Goal: Task Accomplishment & Management: Manage account settings

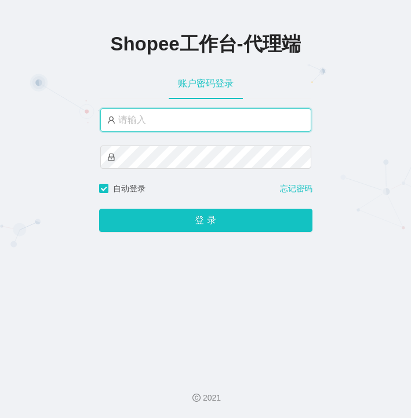
click at [147, 115] on input "text" at bounding box center [205, 119] width 211 height 23
type input "fulu888"
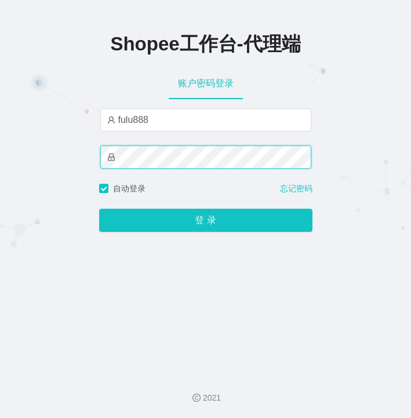
click at [99, 209] on button "登 录" at bounding box center [205, 220] width 213 height 23
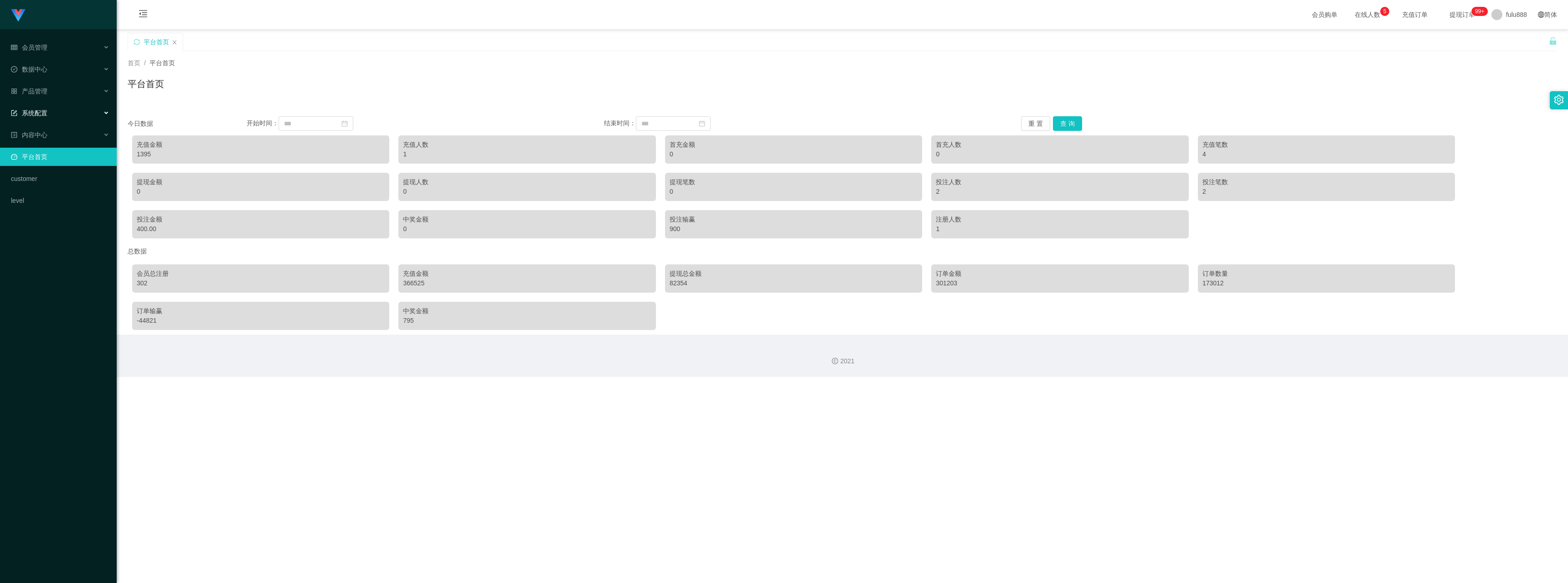
click at [44, 111] on span "系统配置" at bounding box center [29, 113] width 36 height 7
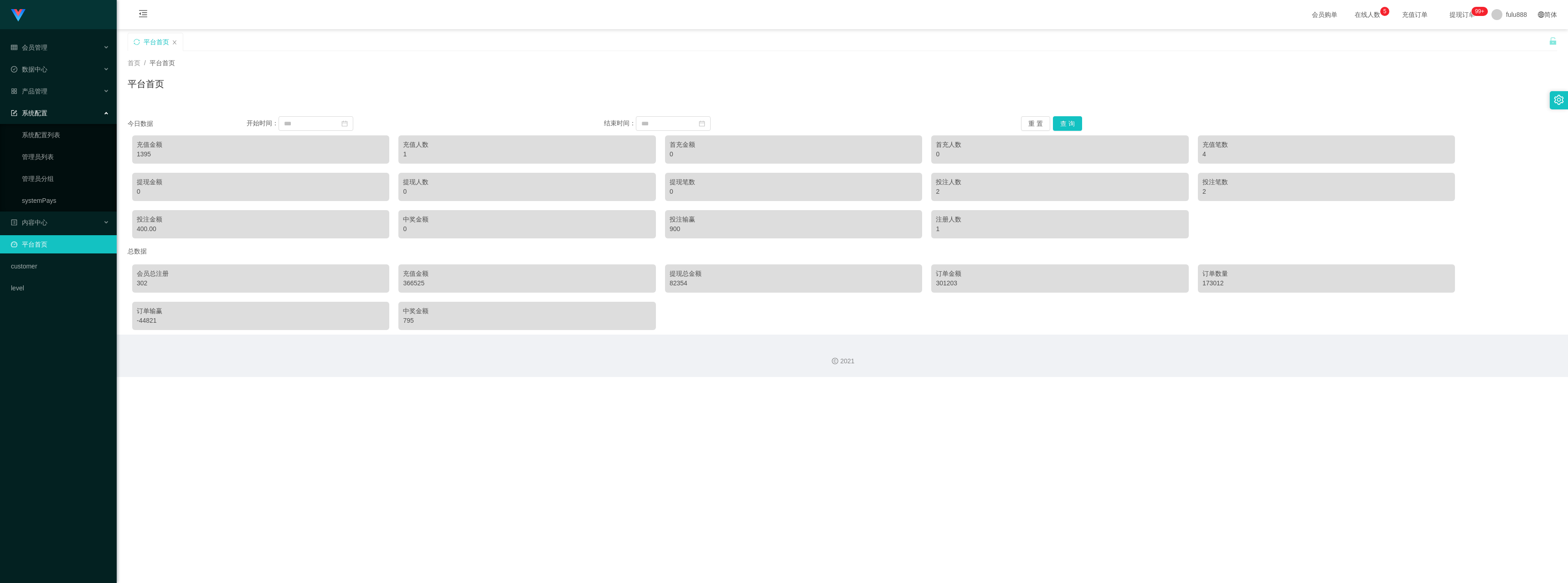
click at [44, 111] on span "系统配置" at bounding box center [29, 113] width 36 height 7
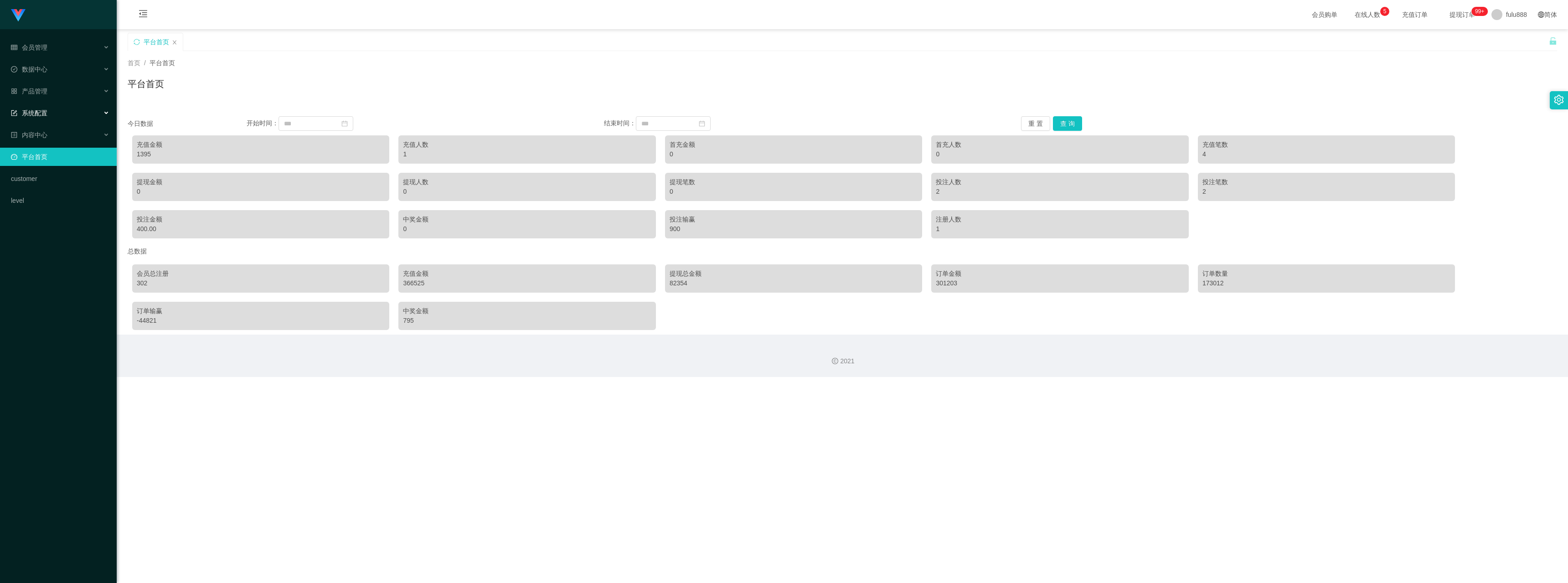
click at [40, 112] on span "系统配置" at bounding box center [29, 113] width 36 height 7
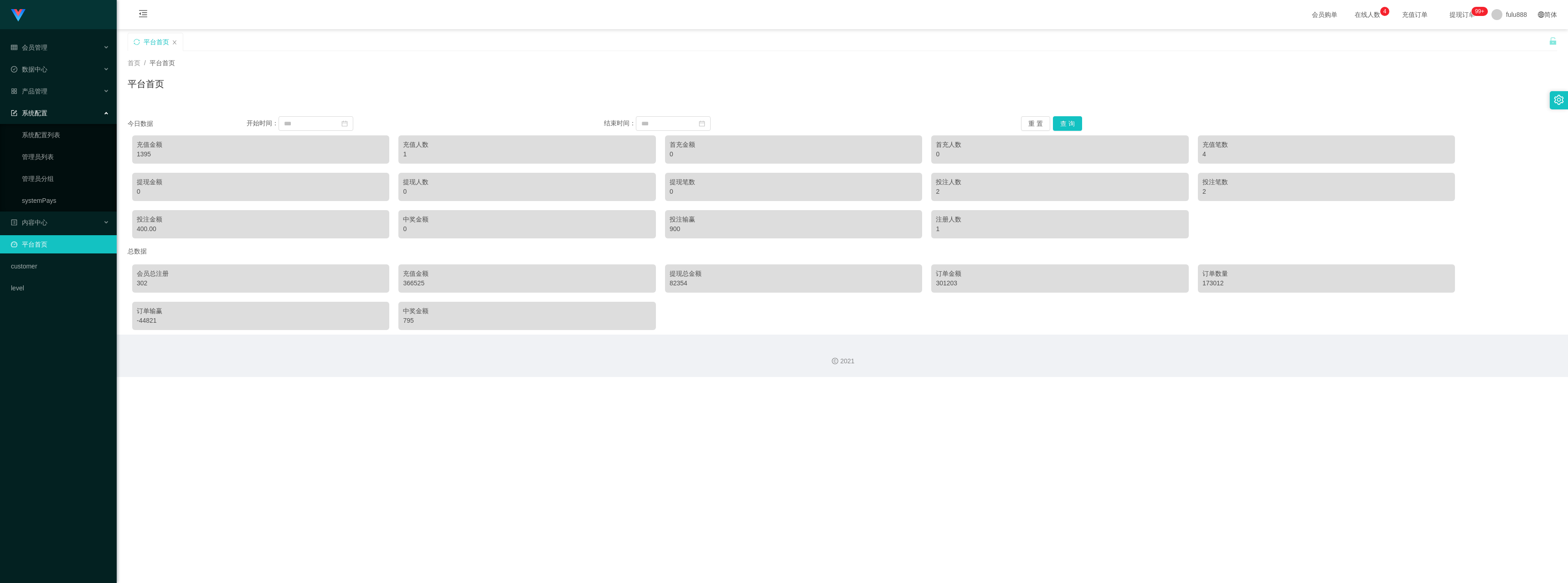
click at [40, 112] on span "系统配置" at bounding box center [29, 113] width 36 height 7
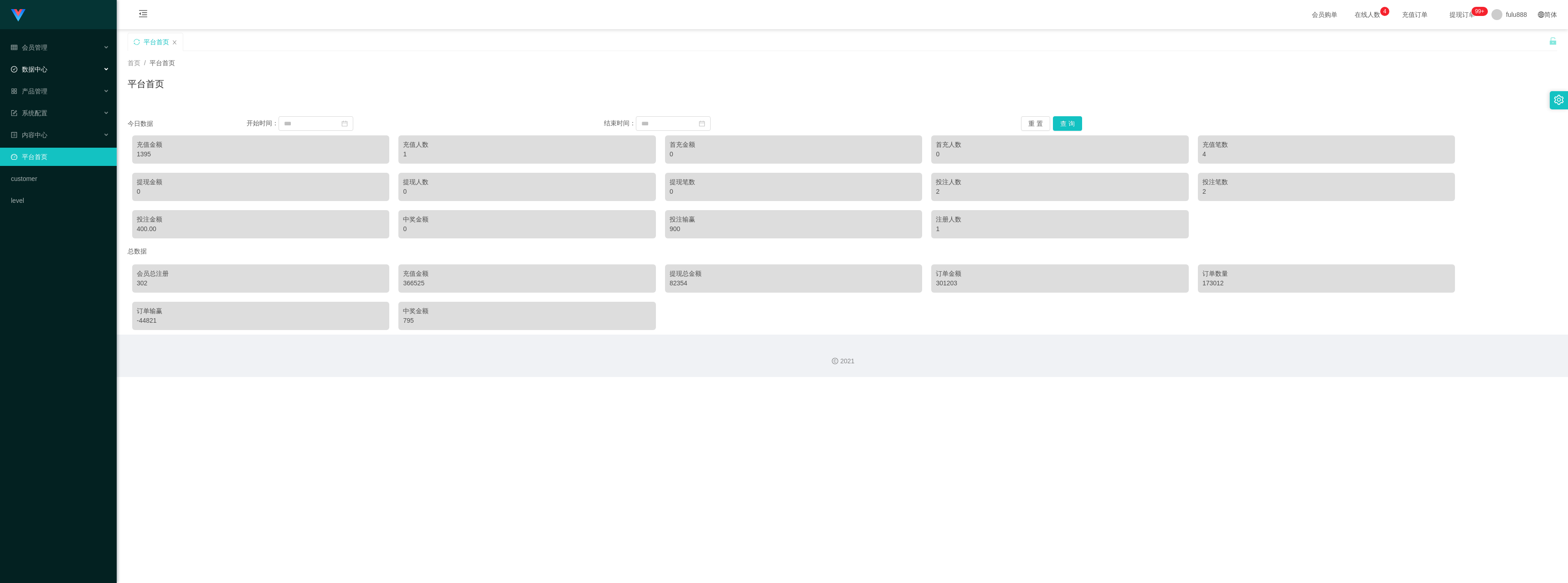
click at [50, 72] on div "数据中心" at bounding box center [58, 68] width 116 height 18
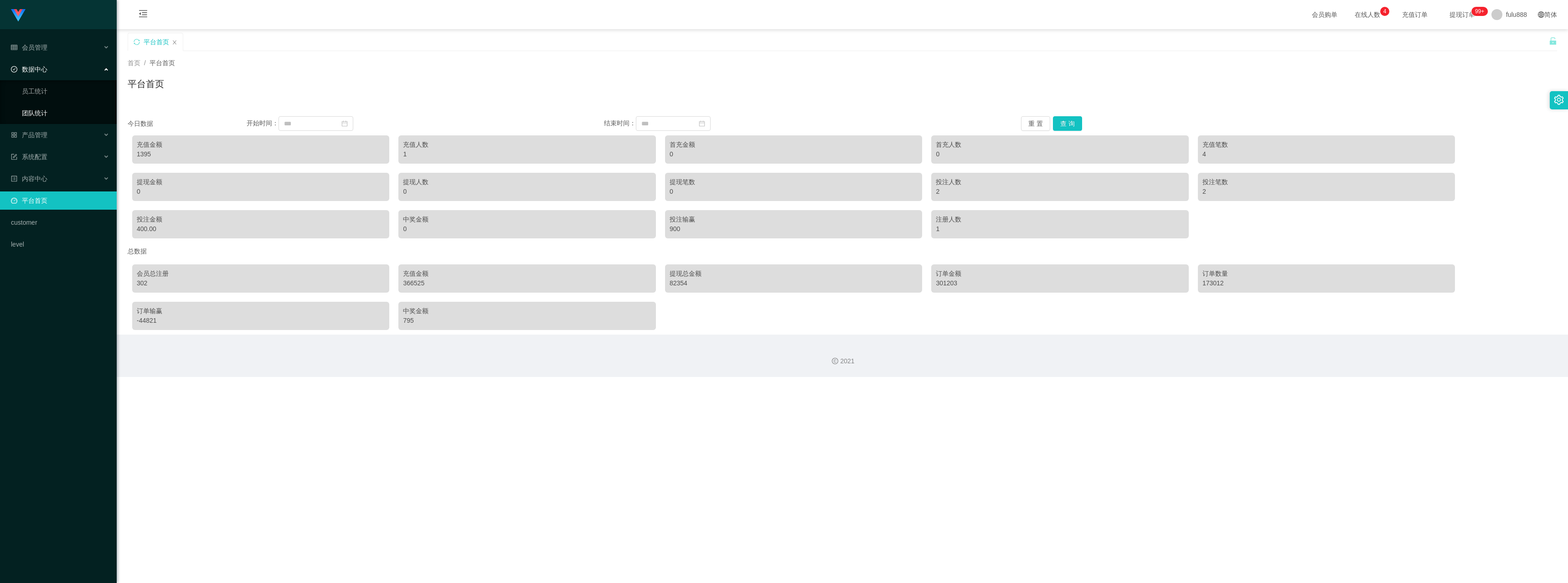
click at [32, 113] on link "团队统计" at bounding box center [65, 113] width 87 height 18
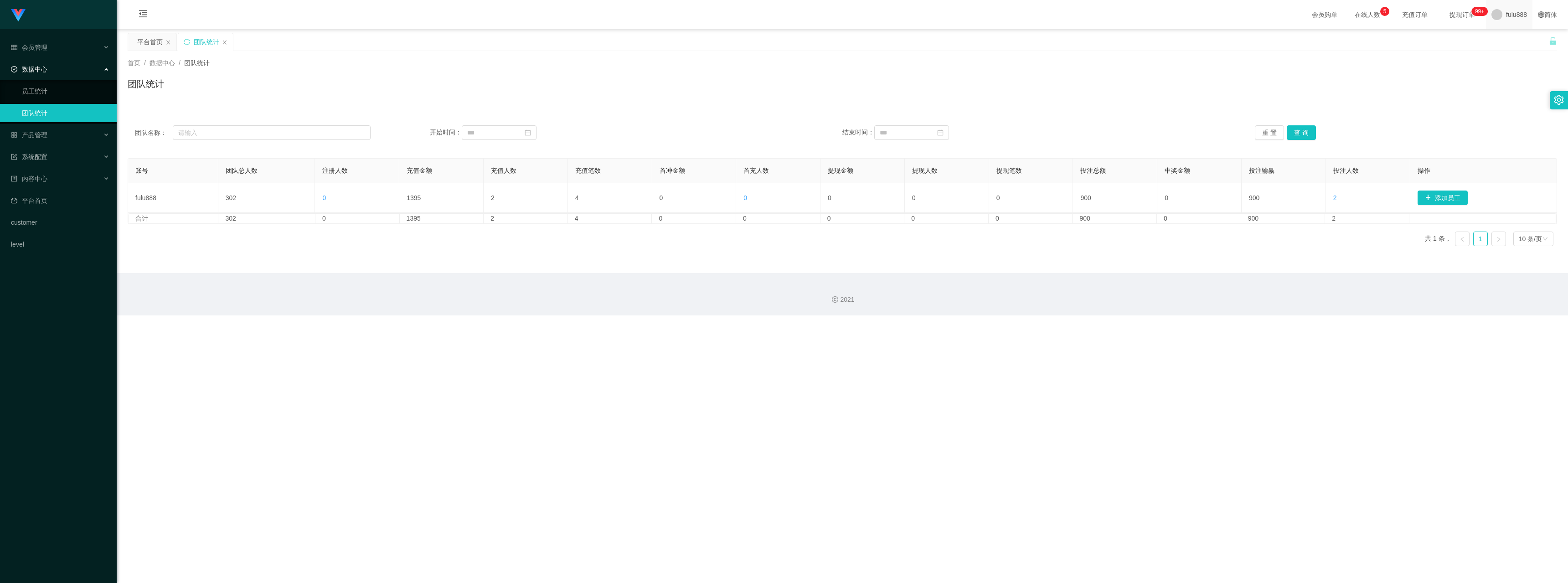
click at [323, 16] on div "fulu888" at bounding box center [1508, 14] width 46 height 29
click at [323, 41] on span "退出登录" at bounding box center [1506, 39] width 25 height 7
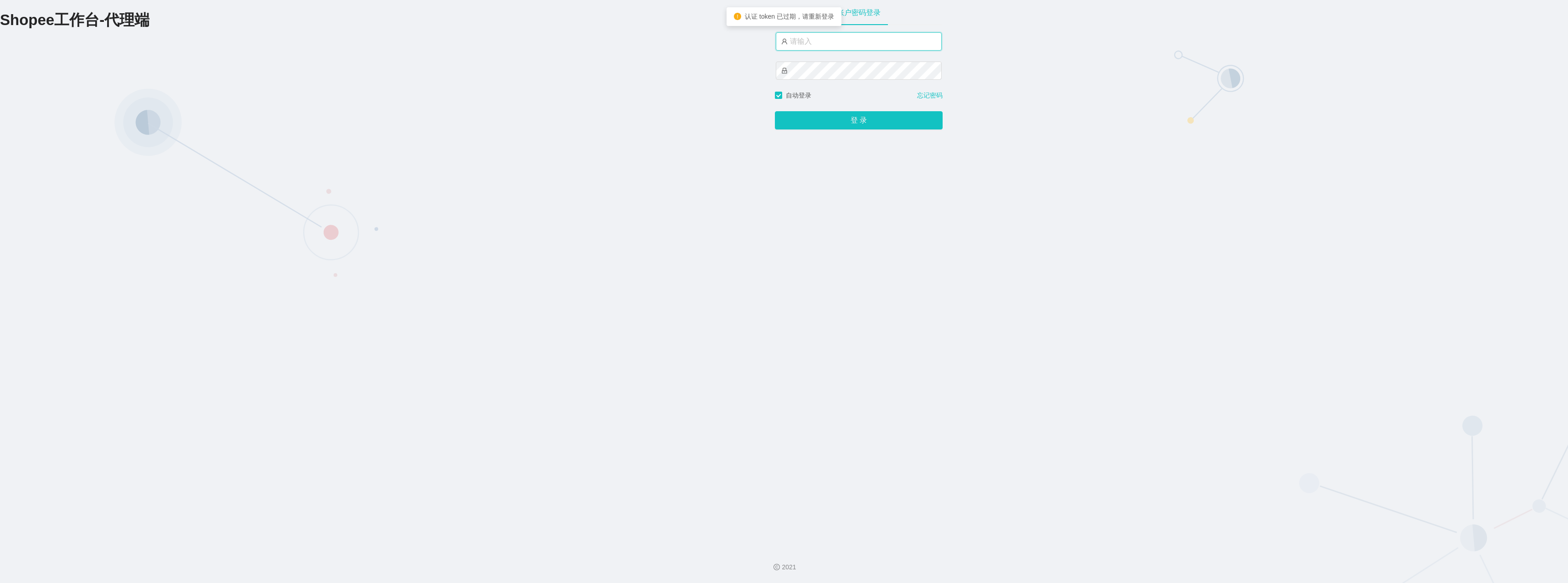
click at [323, 45] on input "text" at bounding box center [858, 41] width 166 height 18
type input "fulu88"
click at [323, 120] on button "登 录" at bounding box center [858, 120] width 168 height 18
click at [323, 111] on button "登 录" at bounding box center [858, 120] width 168 height 18
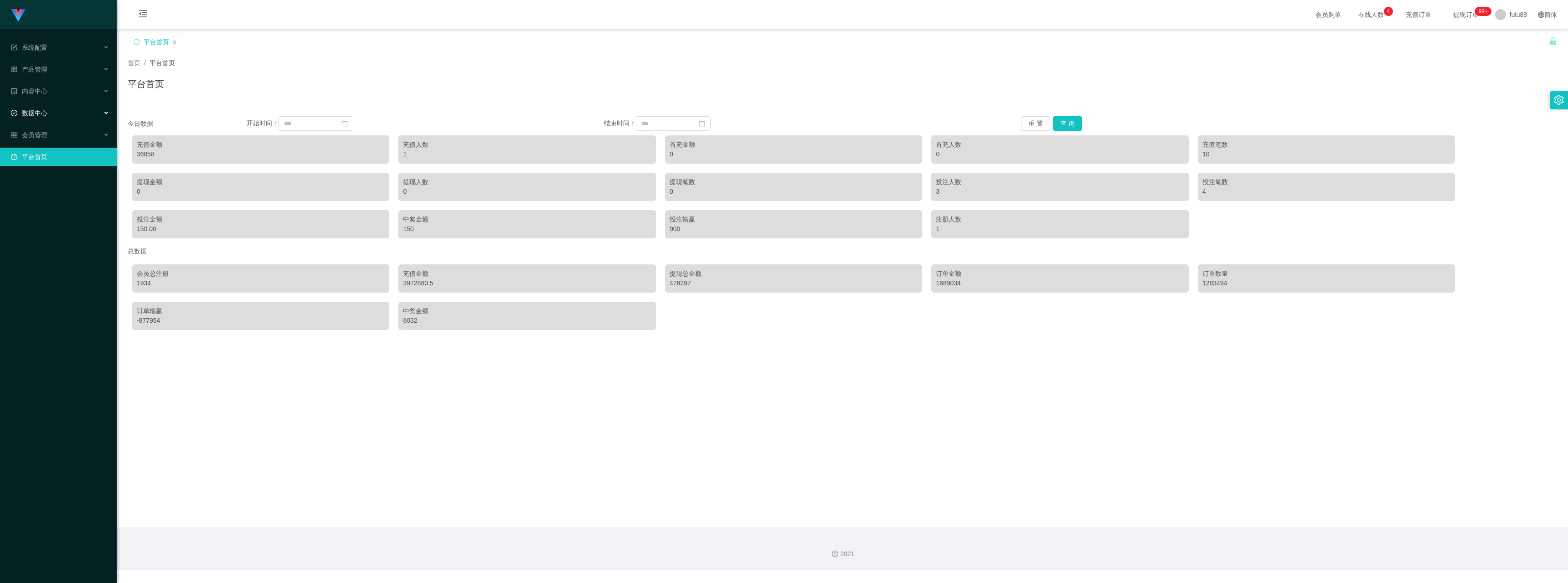
click at [51, 115] on div "数据中心" at bounding box center [58, 113] width 116 height 18
click at [39, 154] on link "团队统计" at bounding box center [65, 157] width 87 height 18
